Goal: Transaction & Acquisition: Obtain resource

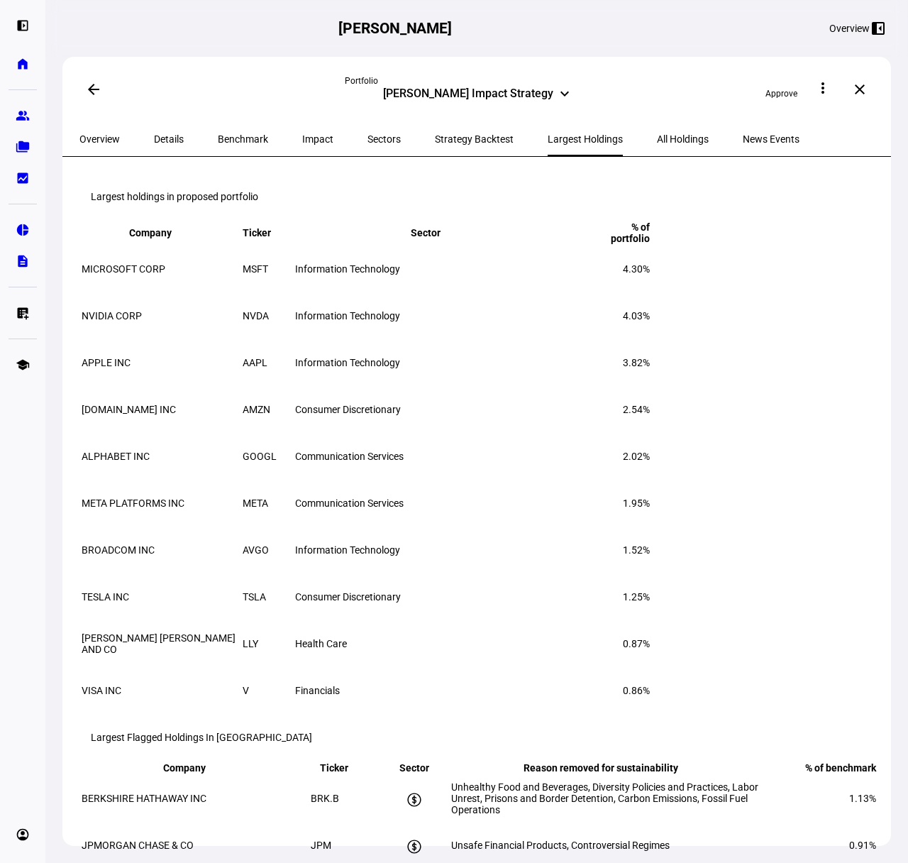
click at [99, 134] on span "Overview" at bounding box center [99, 139] width 40 height 10
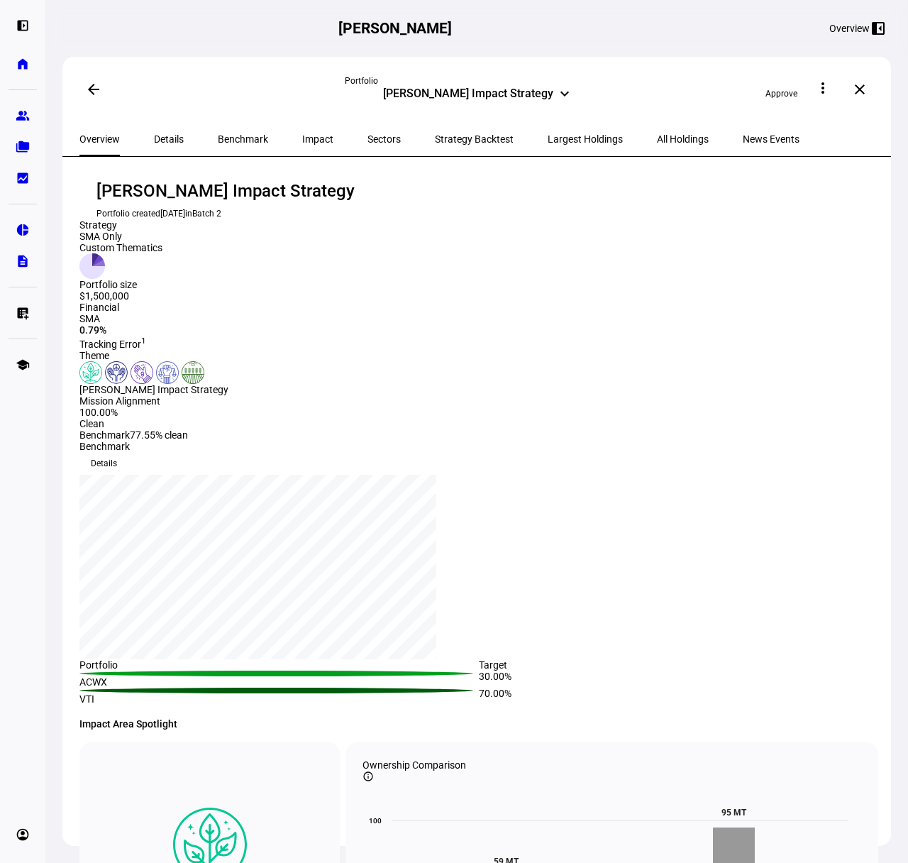
click at [480, 90] on div "Benjamin Henry DeVries Impact Strategy" at bounding box center [468, 95] width 170 height 17
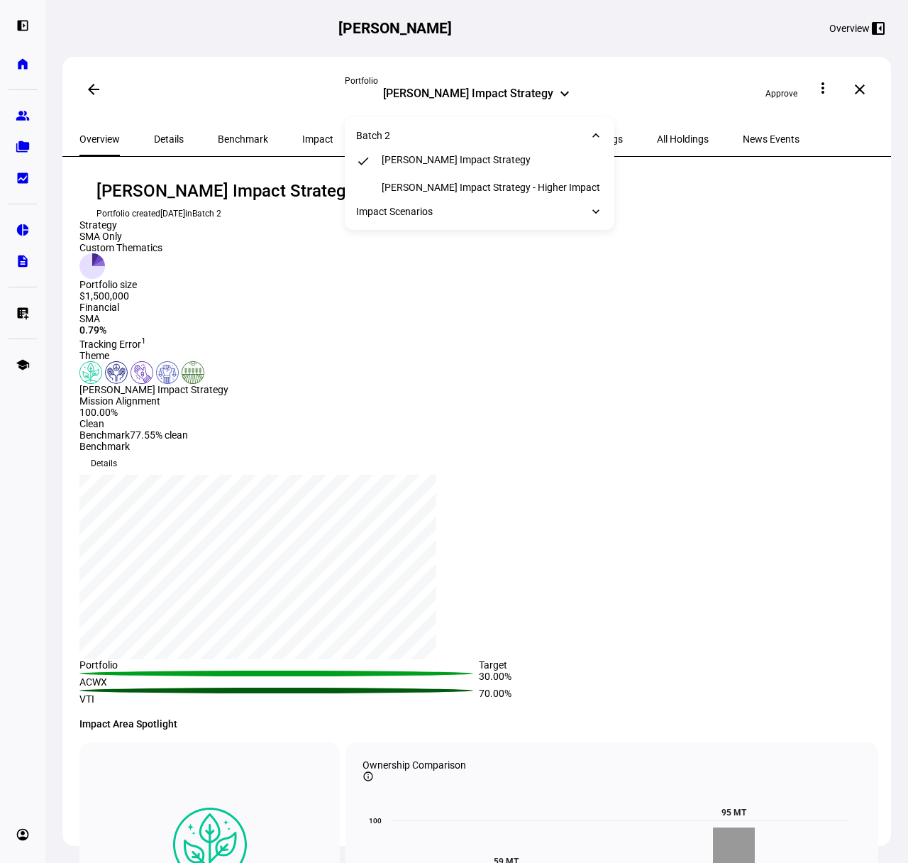
click at [224, 94] on div "arrow_back" at bounding box center [211, 89] width 265 height 28
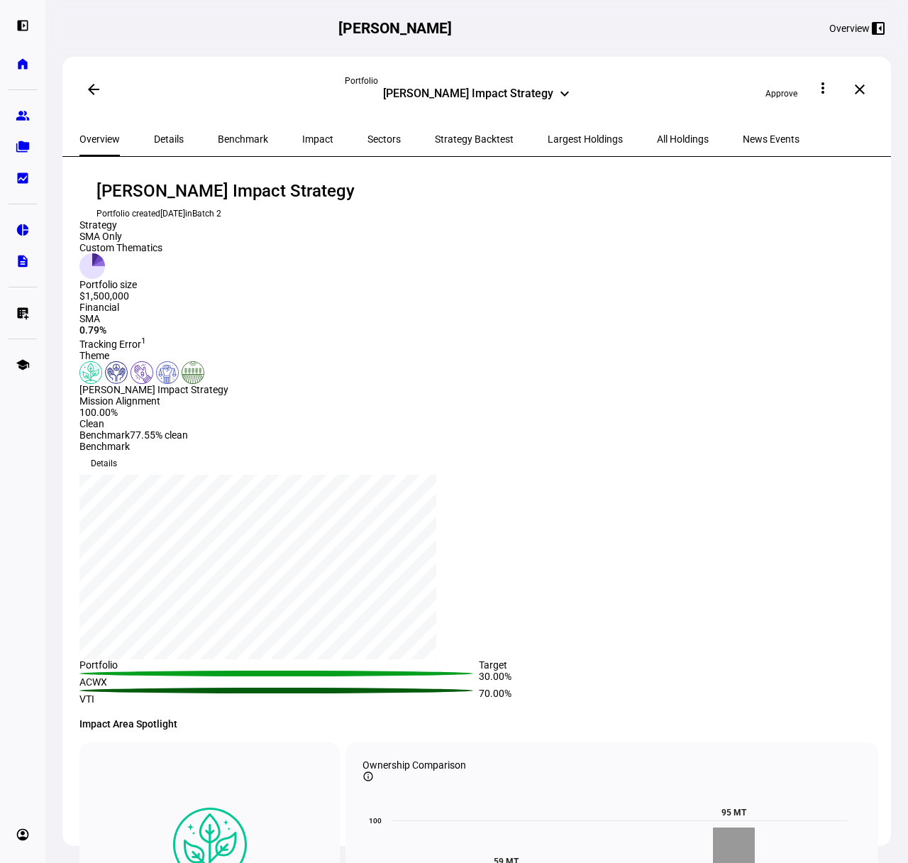
click at [487, 95] on div "Benjamin Henry DeVries Impact Strategy" at bounding box center [468, 95] width 170 height 17
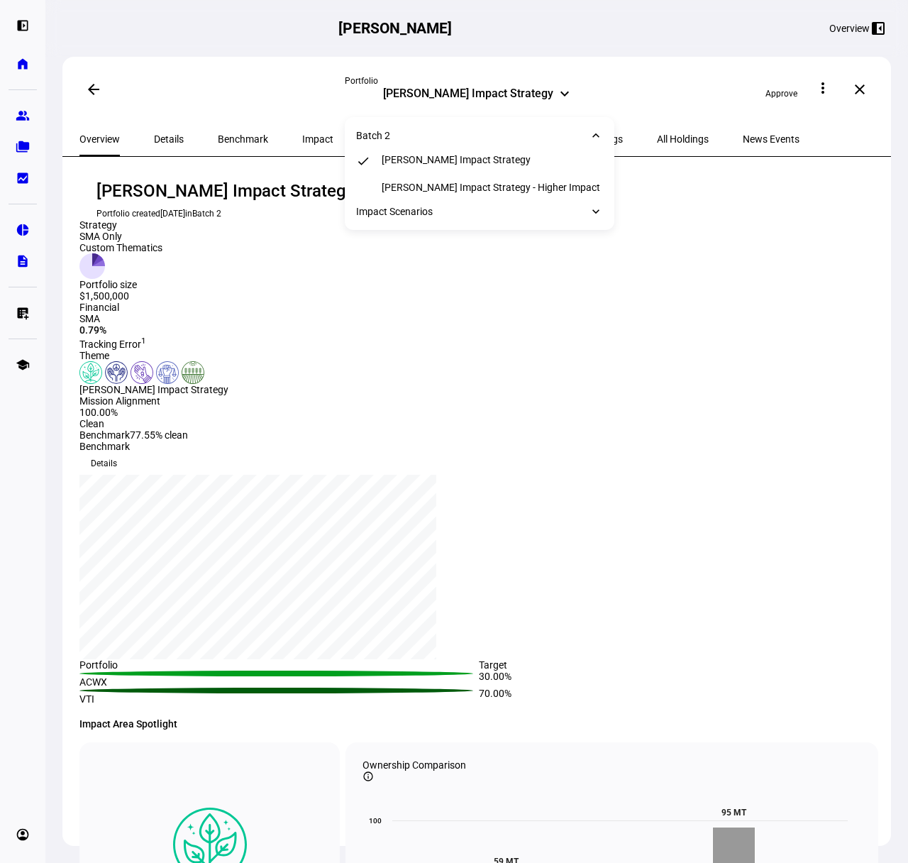
click at [299, 91] on div "arrow_back" at bounding box center [211, 89] width 265 height 28
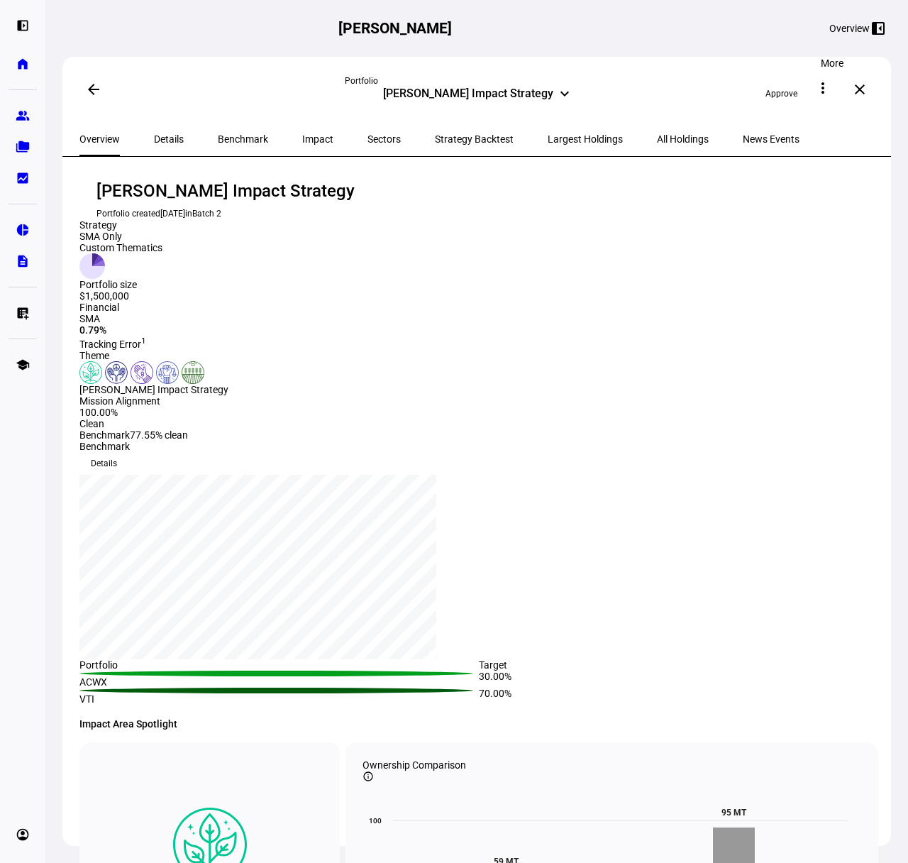
click at [832, 92] on mat-icon "more_vert" at bounding box center [822, 87] width 17 height 17
click at [814, 155] on span "View PDF" at bounding box center [813, 160] width 42 height 11
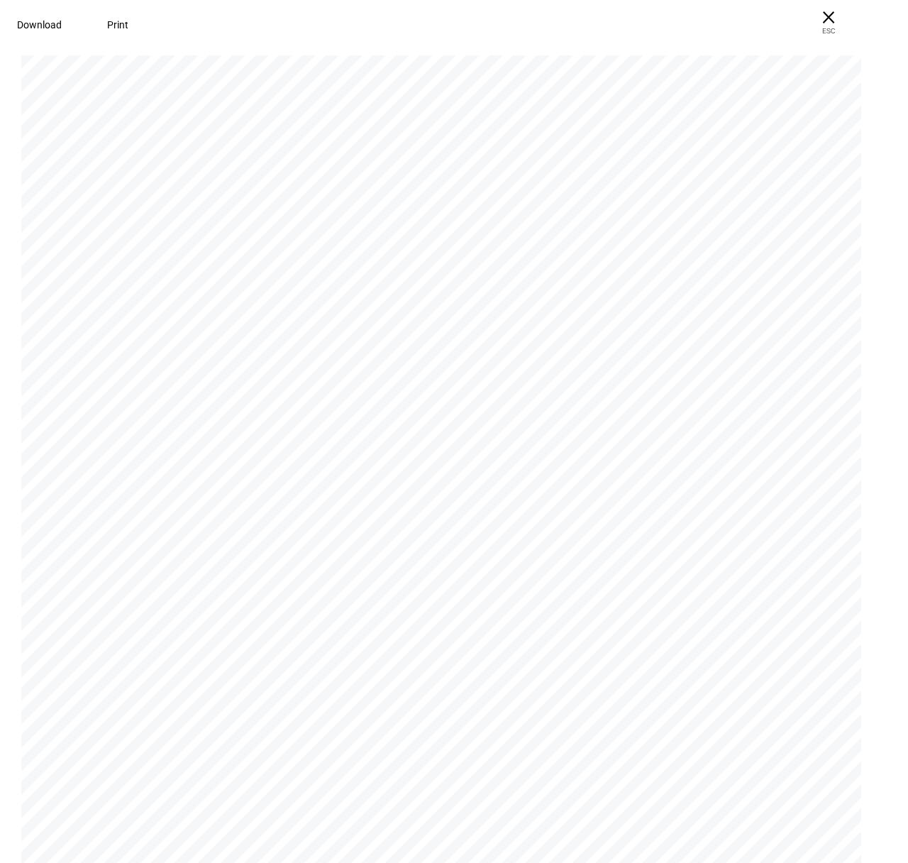
click at [62, 20] on span "Download" at bounding box center [39, 24] width 45 height 11
click at [62, 22] on span "Download" at bounding box center [39, 24] width 45 height 11
